Goal: Book appointment/travel/reservation

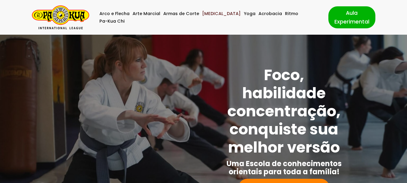
click at [219, 16] on link "[MEDICAL_DATA]" at bounding box center [221, 14] width 39 height 8
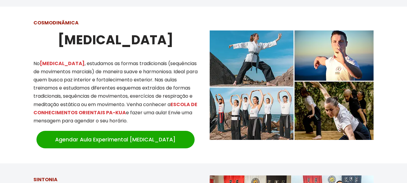
scroll to position [527, 0]
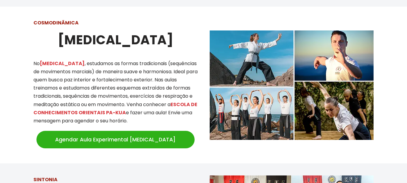
click at [112, 131] on link "Agendar Aula Experimental Tai Chi" at bounding box center [115, 139] width 158 height 17
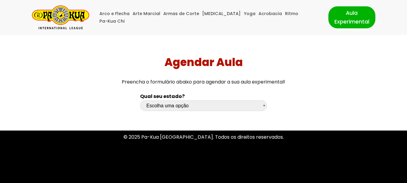
click at [262, 107] on select "Escolha uma opção [GEOGRAPHIC_DATA] [GEOGRAPHIC_DATA] [GEOGRAPHIC_DATA] [GEOGRA…" at bounding box center [203, 105] width 127 height 11
select select "sp"
click at [140, 100] on select "Escolha uma opção [GEOGRAPHIC_DATA] [GEOGRAPHIC_DATA] [GEOGRAPHIC_DATA] [GEOGRA…" at bounding box center [203, 105] width 127 height 11
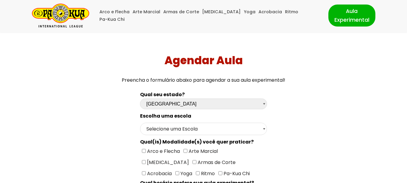
scroll to position [60, 0]
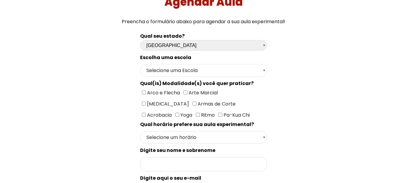
click at [264, 69] on select "Selecione uma Escola [GEOGRAPHIC_DATA] - Escola [GEOGRAPHIC_DATA] - [GEOGRAPHIC…" at bounding box center [203, 70] width 127 height 12
select select "São Paulo - Escola [PERSON_NAME]"
click at [140, 64] on select "Selecione uma Escola [GEOGRAPHIC_DATA] - Escola [GEOGRAPHIC_DATA] - [GEOGRAPHIC…" at bounding box center [203, 70] width 127 height 12
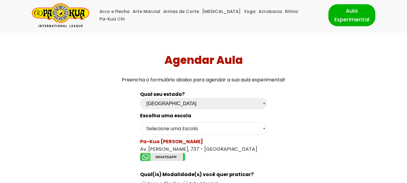
scroll to position [0, 0]
